Goal: Book appointment/travel/reservation

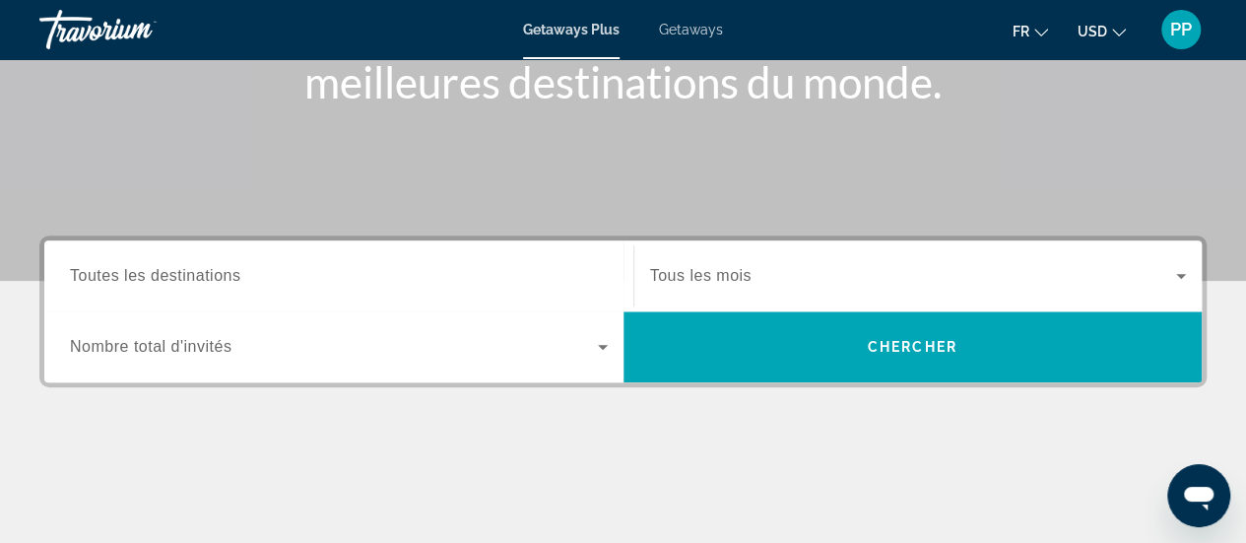
scroll to position [309, 0]
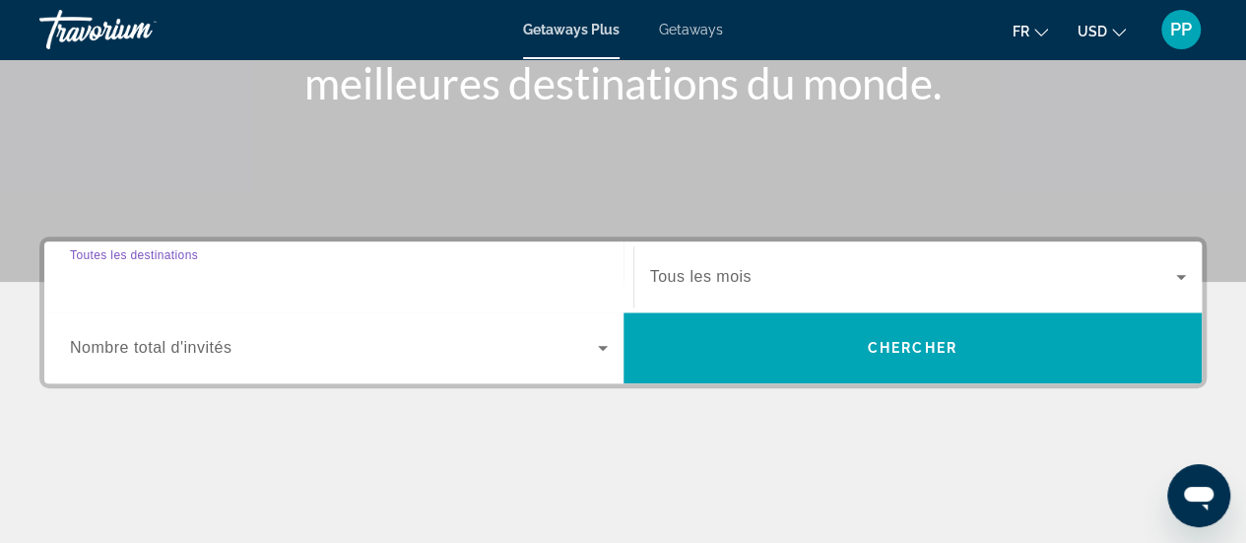
click at [345, 283] on input "Destination Toutes les destinations" at bounding box center [339, 278] width 538 height 24
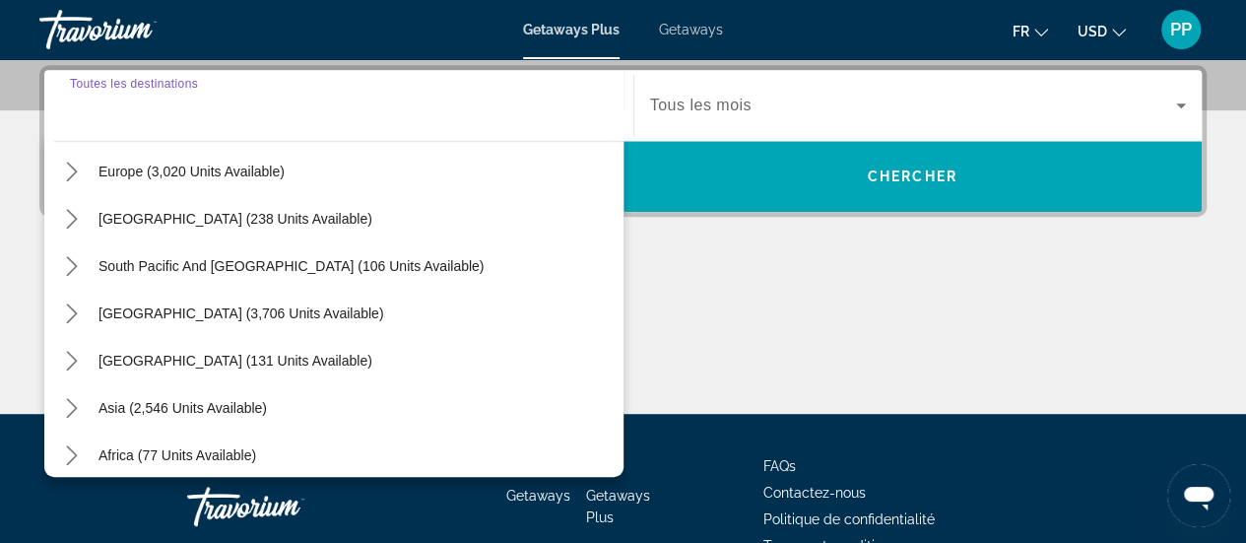
scroll to position [319, 0]
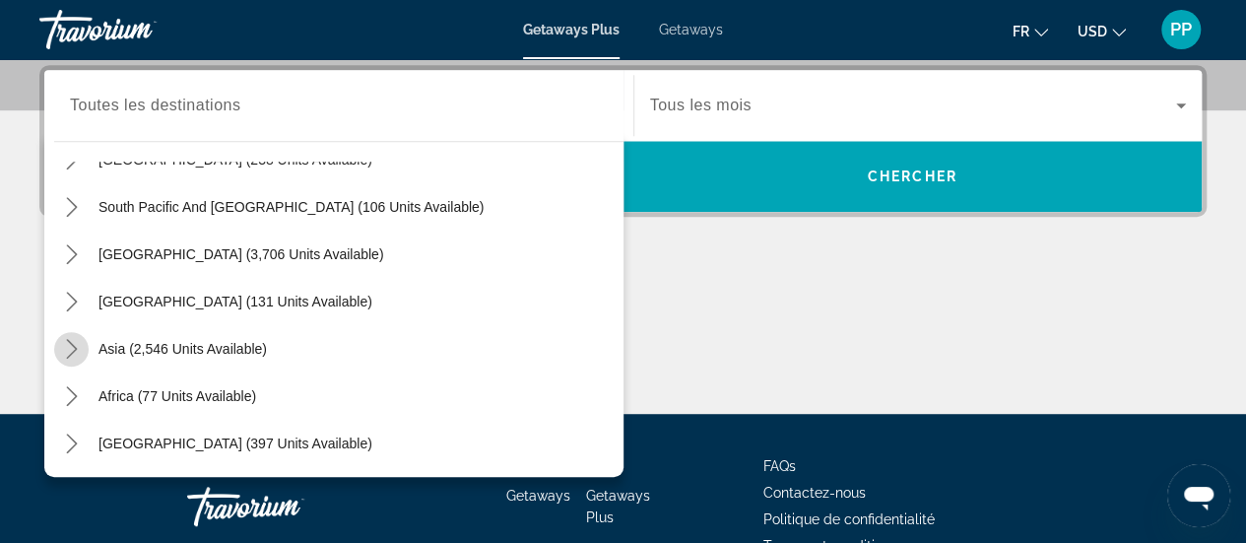
click at [72, 353] on icon "Toggle Asia (2,546 units available) submenu" at bounding box center [72, 349] width 20 height 20
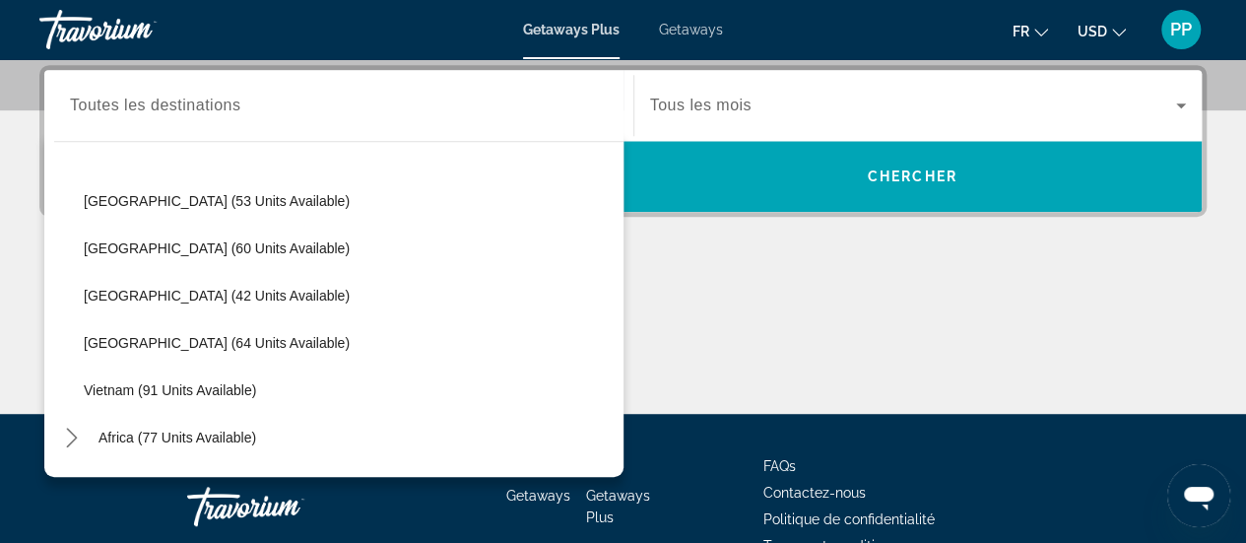
scroll to position [762, 0]
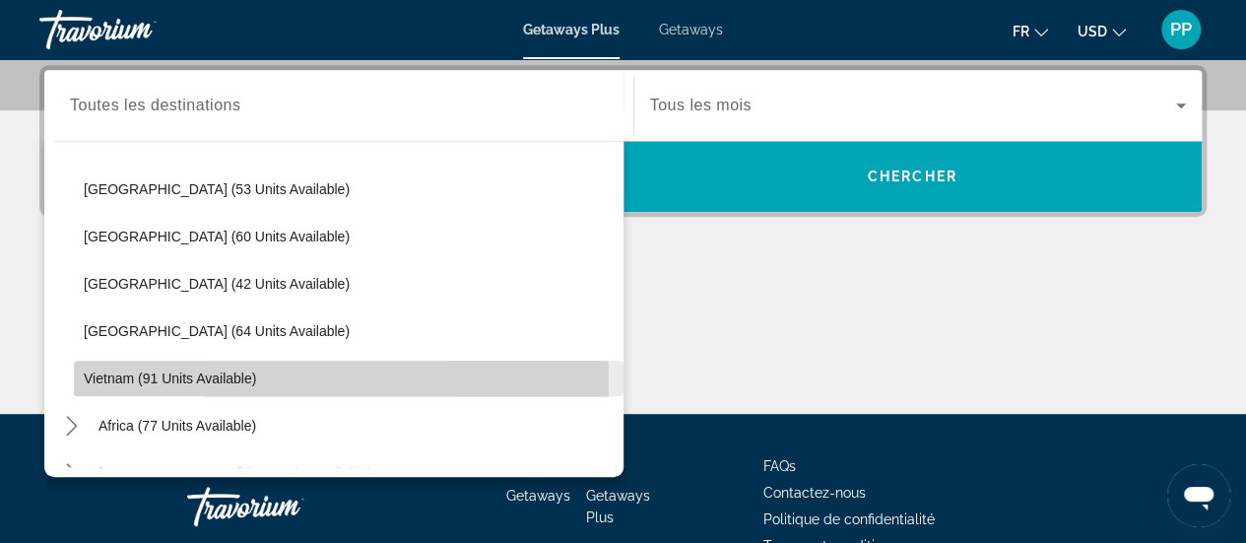
click at [156, 375] on span "Vietnam (91 units available)" at bounding box center [170, 378] width 172 height 16
type input "**********"
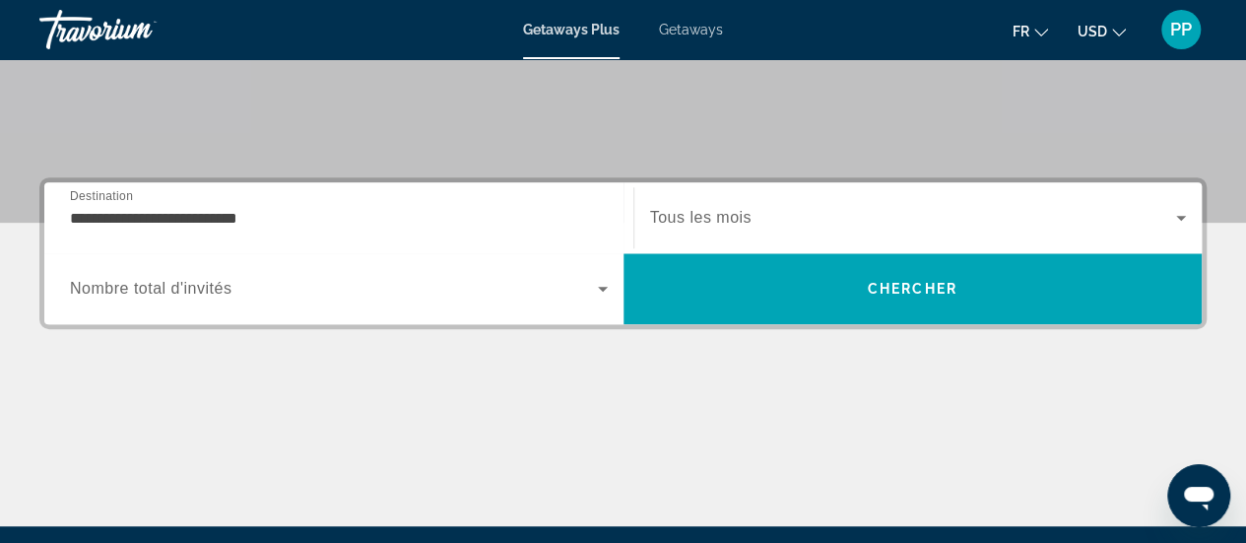
click at [741, 216] on span "Tous les mois" at bounding box center [700, 217] width 101 height 17
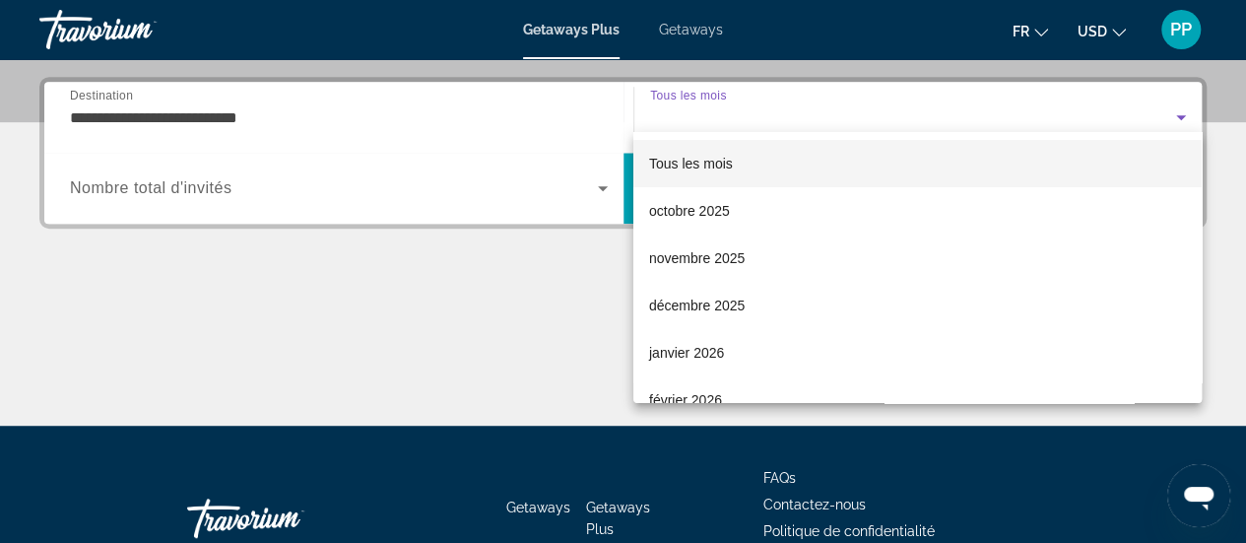
scroll to position [481, 0]
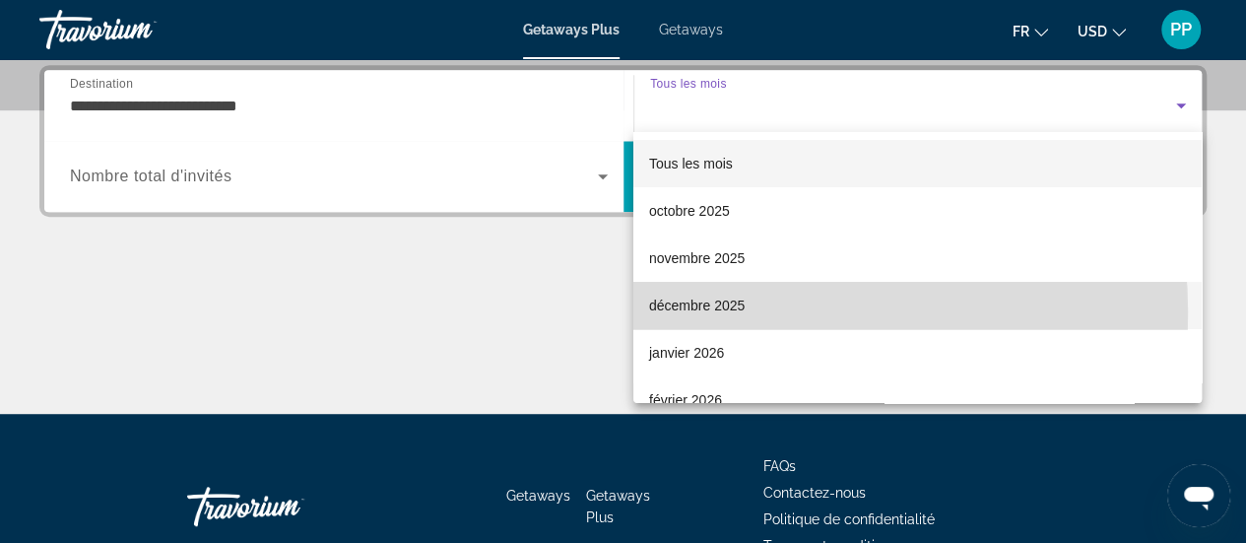
click at [721, 312] on span "décembre 2025" at bounding box center [697, 305] width 96 height 24
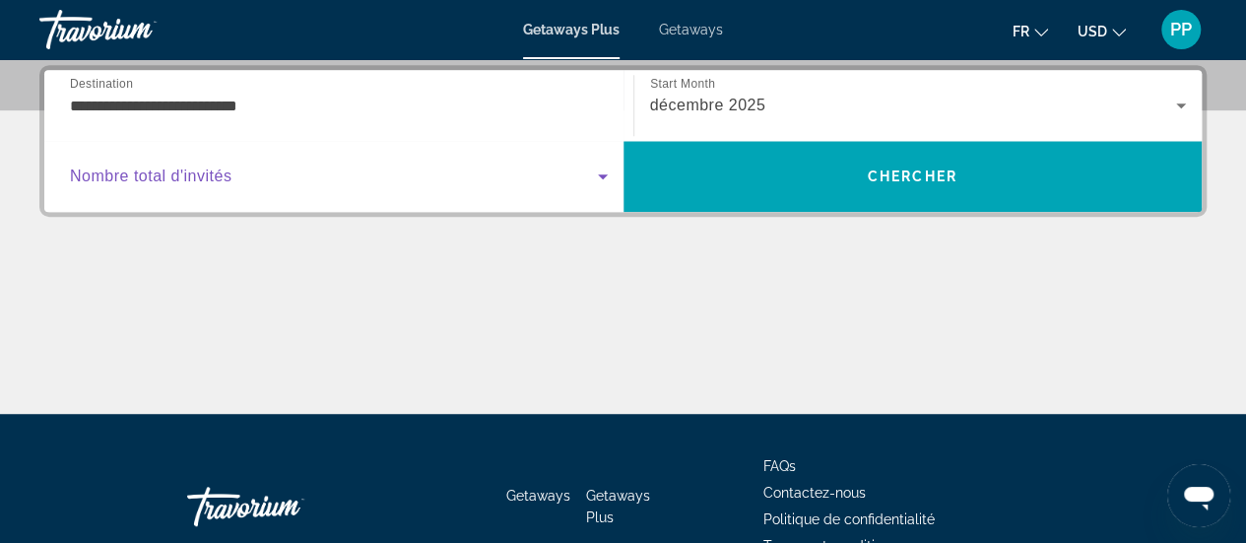
click at [269, 183] on span "Search widget" at bounding box center [334, 176] width 528 height 24
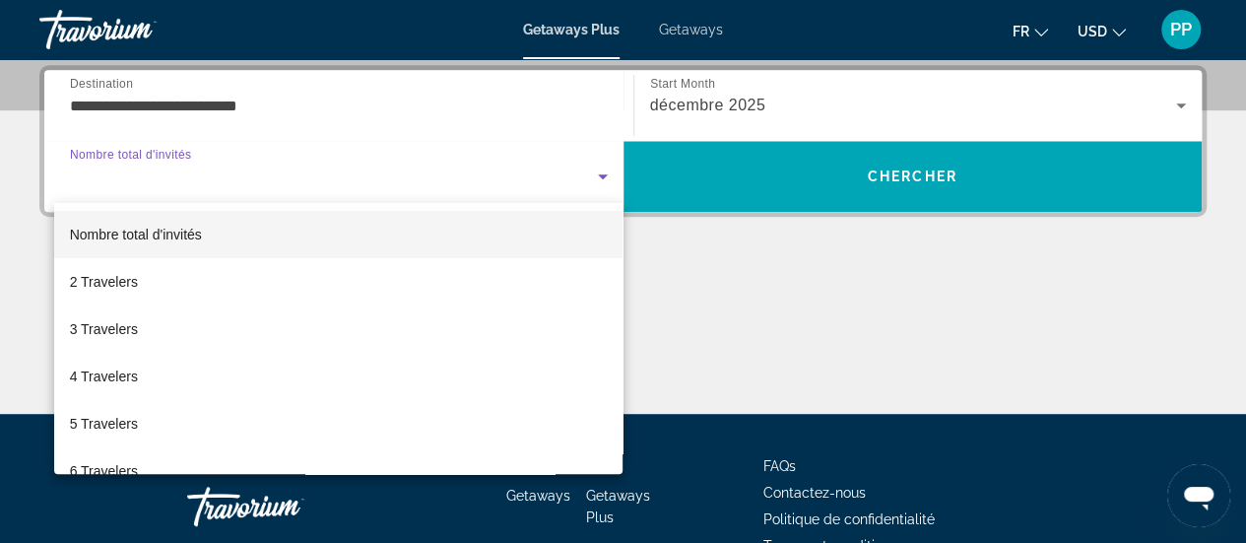
click at [269, 183] on div at bounding box center [623, 271] width 1246 height 543
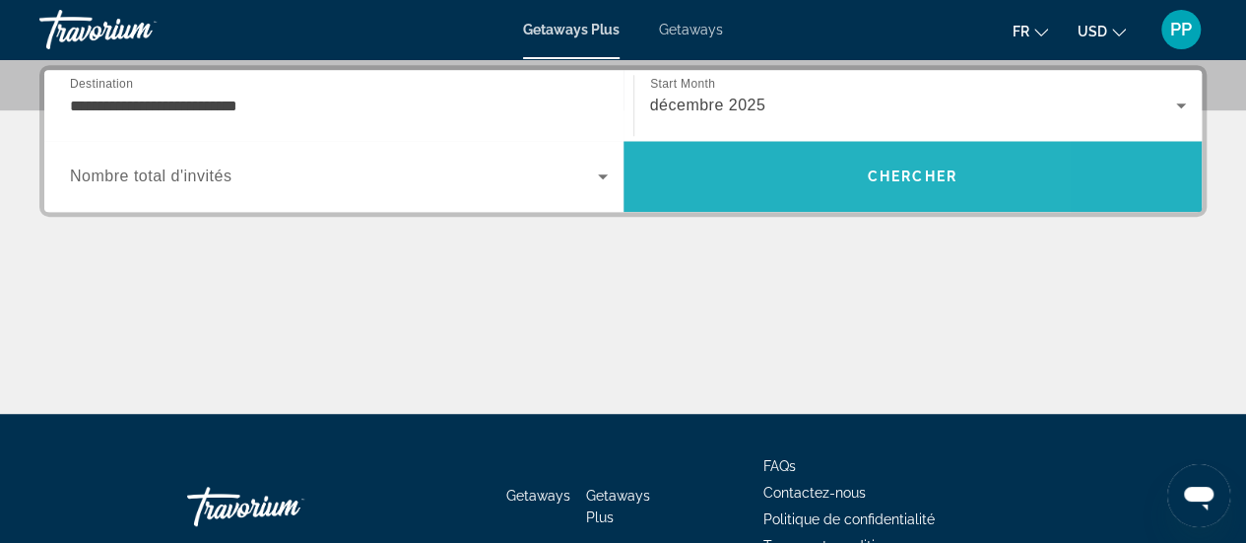
click at [886, 177] on span "Chercher" at bounding box center [912, 176] width 90 height 16
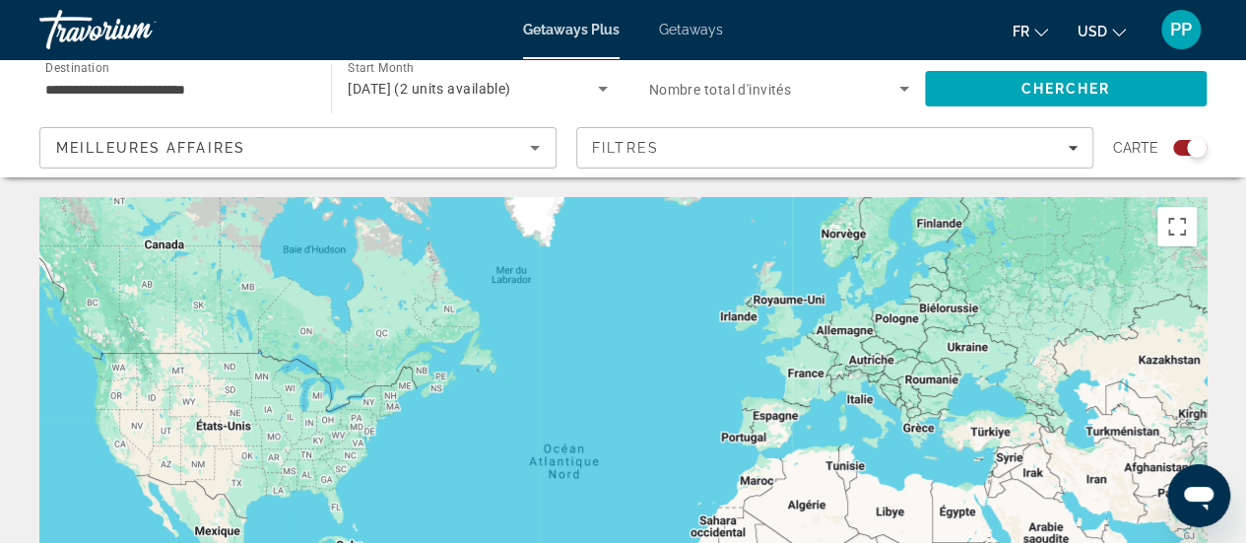
click at [1192, 151] on div "Search widget" at bounding box center [1197, 148] width 20 height 20
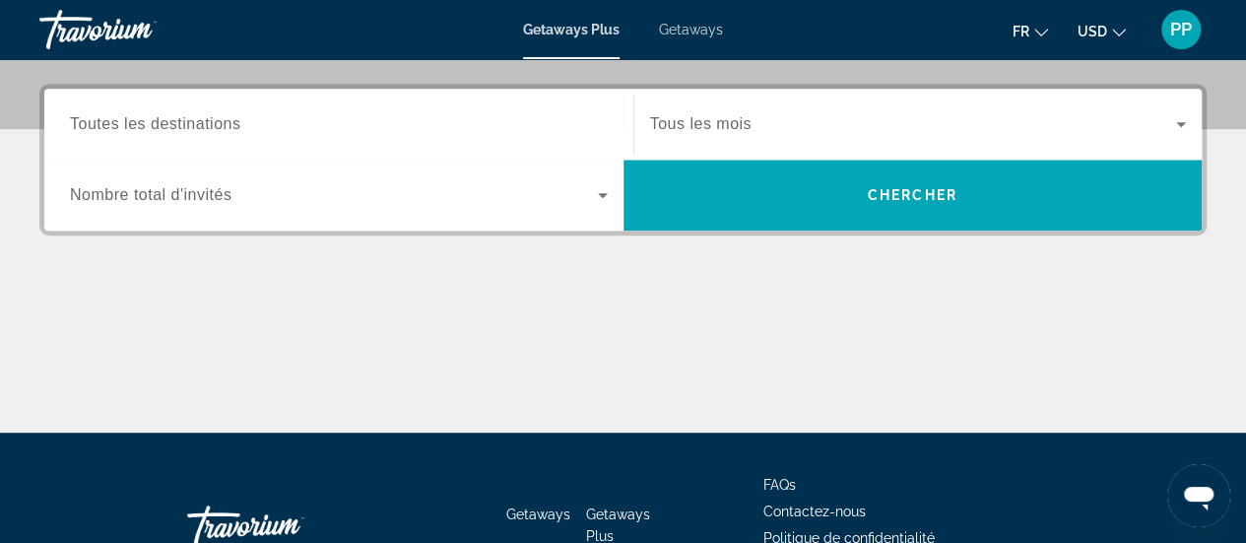
scroll to position [463, 0]
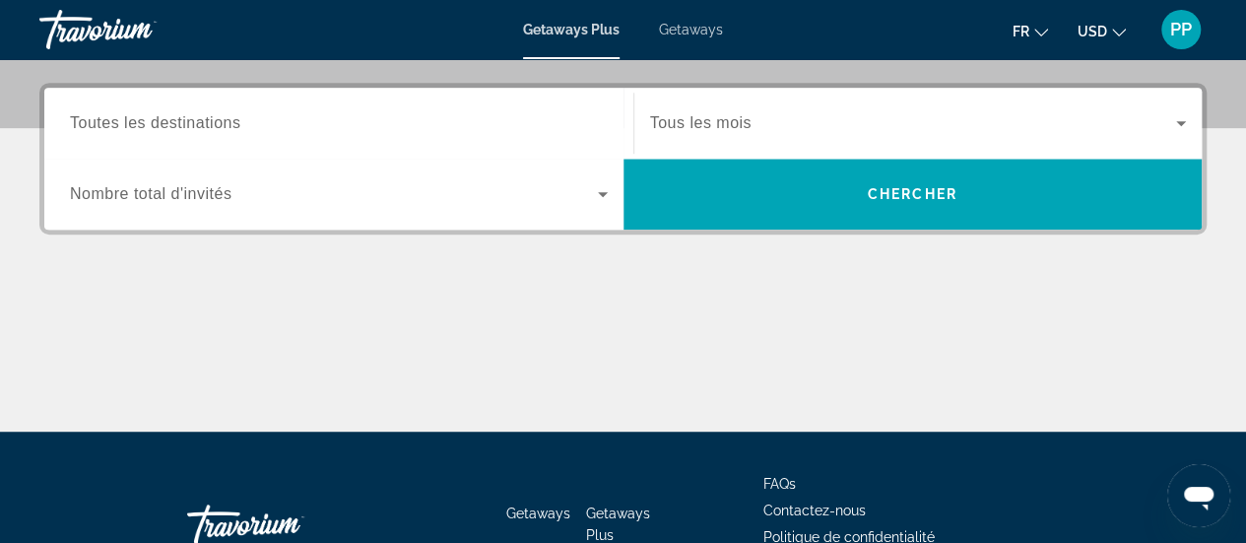
click at [486, 106] on div "Search widget" at bounding box center [339, 124] width 538 height 56
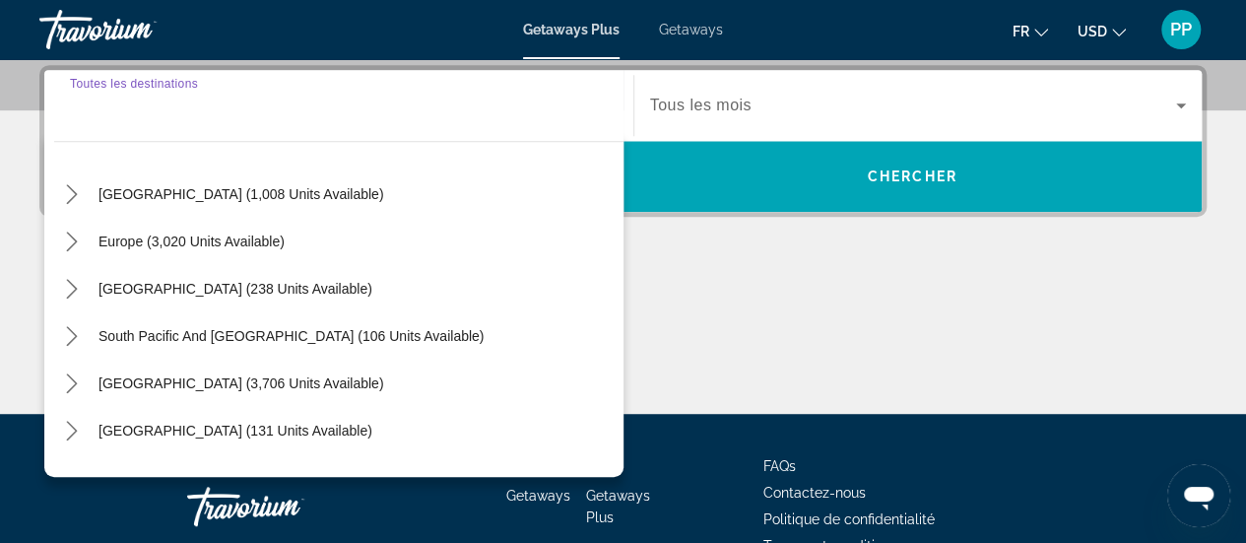
scroll to position [191, 0]
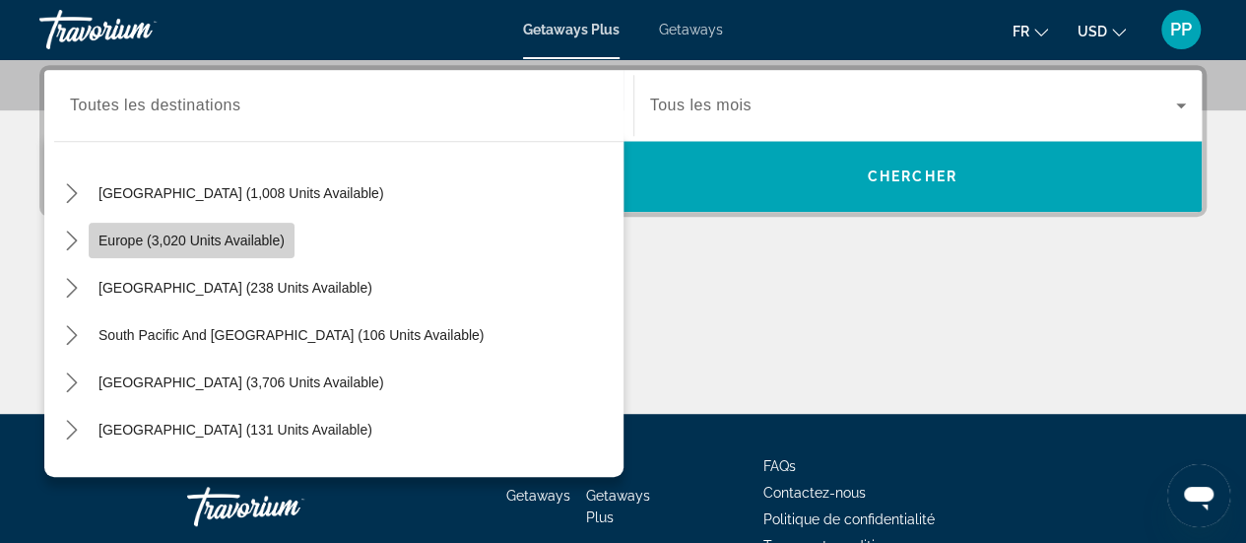
click at [284, 243] on span "Europe (3,020 units available)" at bounding box center [191, 240] width 186 height 16
type input "**********"
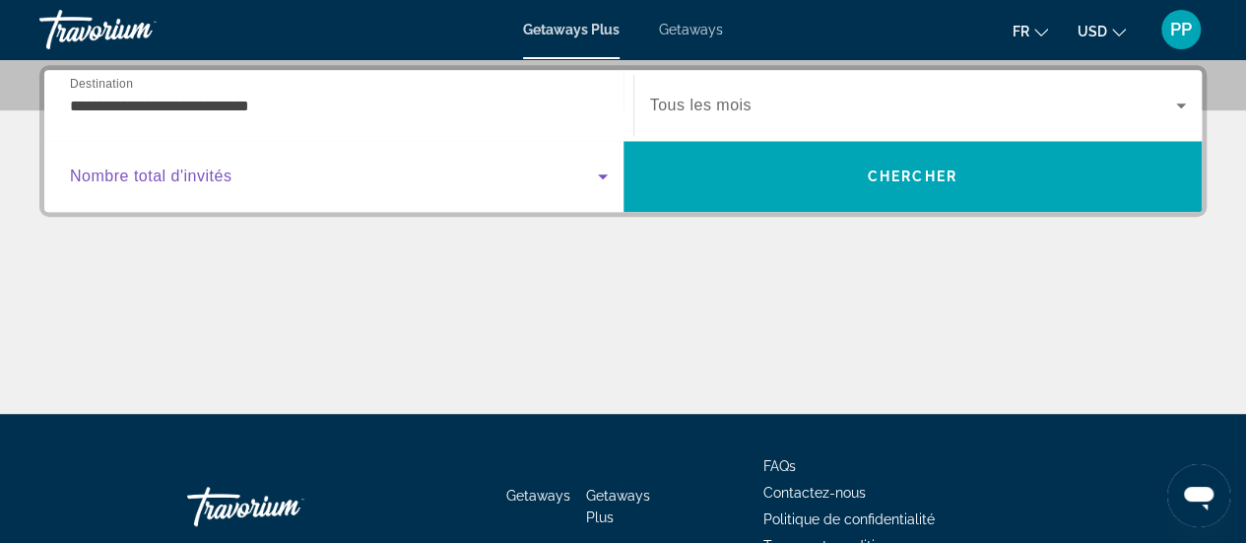
click at [388, 184] on span "Search widget" at bounding box center [334, 176] width 528 height 24
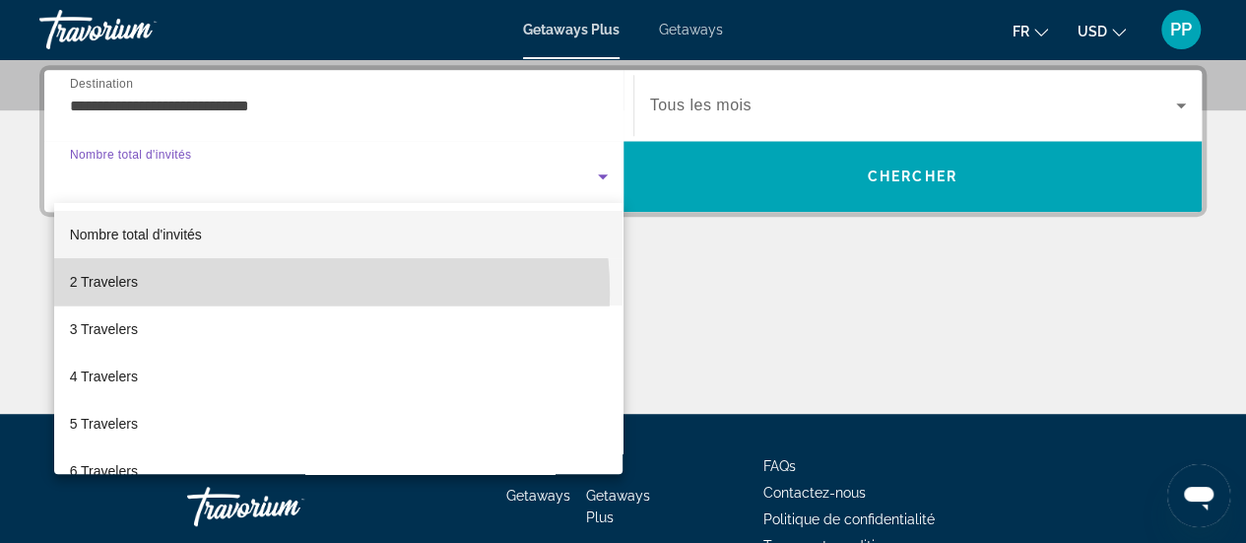
click at [228, 293] on mat-option "2 Travelers" at bounding box center [338, 281] width 569 height 47
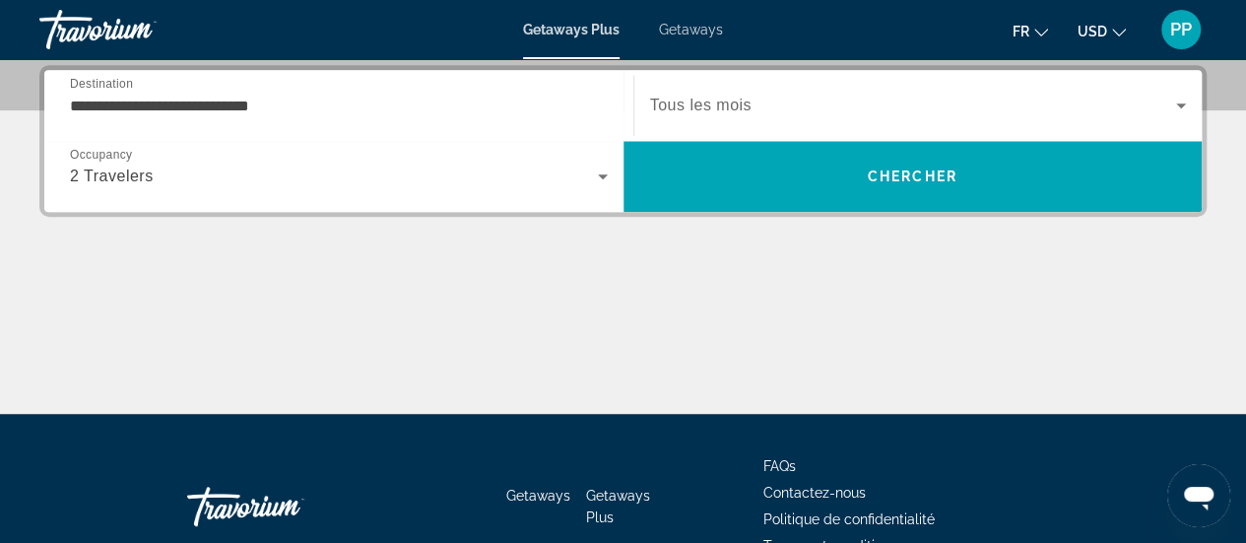
click at [742, 117] on div "Search widget" at bounding box center [918, 105] width 537 height 55
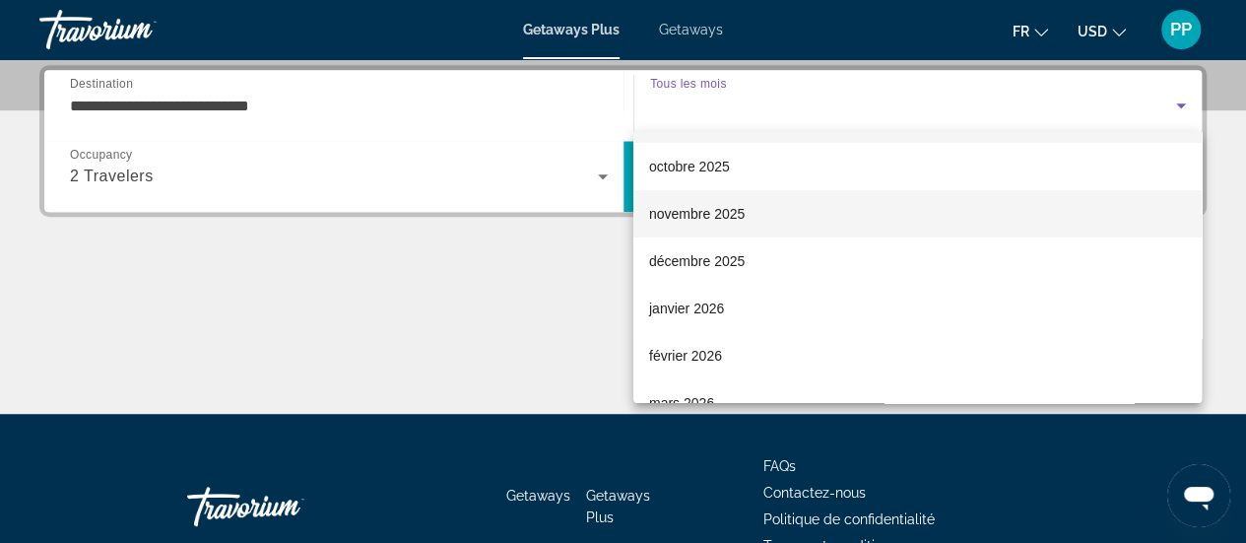
scroll to position [45, 0]
click at [721, 248] on span "décembre 2025" at bounding box center [697, 260] width 96 height 24
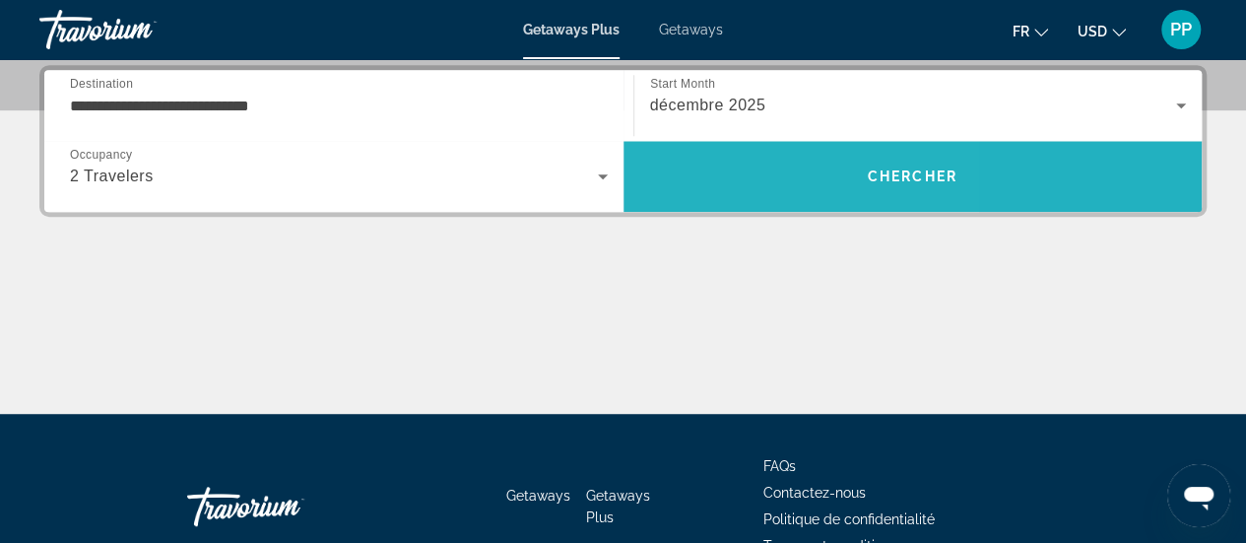
click at [715, 175] on span "Search" at bounding box center [912, 176] width 579 height 47
